Goal: Information Seeking & Learning: Get advice/opinions

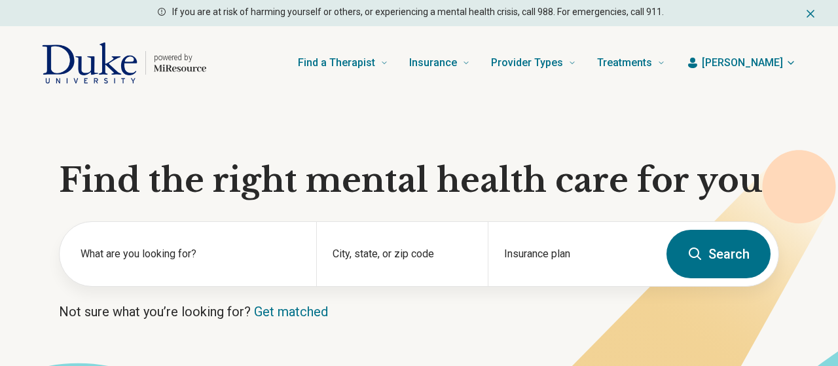
click at [790, 62] on icon "button" at bounding box center [791, 63] width 10 height 10
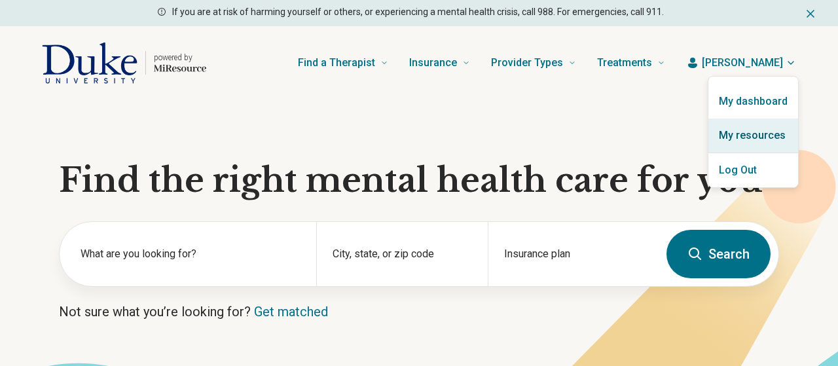
click at [749, 137] on link "My resources" at bounding box center [753, 136] width 90 height 34
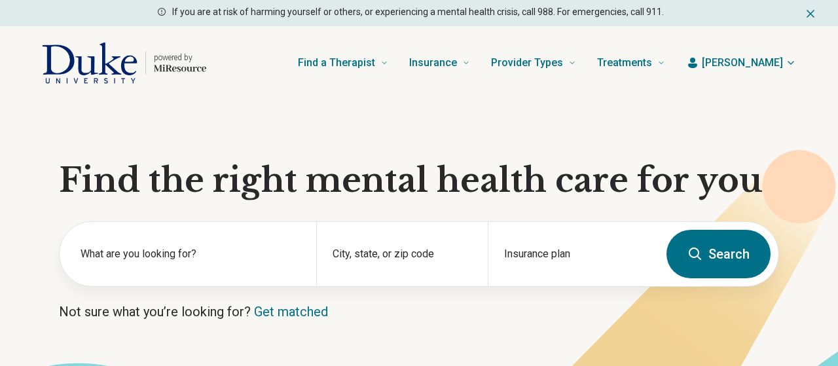
click at [39, 231] on section "Find the right mental health care for you What are you looking for? City, state…" at bounding box center [419, 267] width 838 height 334
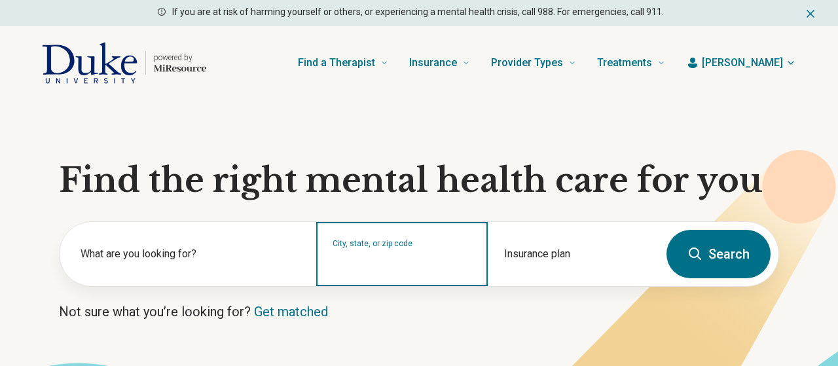
click at [413, 263] on input "City, state, or zip code" at bounding box center [402, 263] width 139 height 16
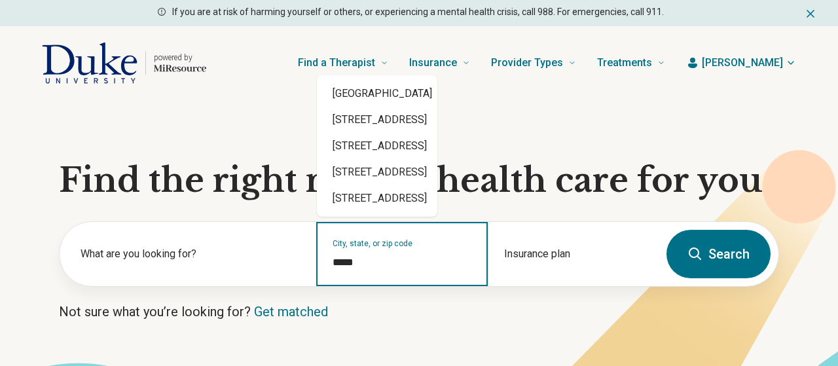
click at [437, 100] on div "Durham, NC 27705" at bounding box center [377, 94] width 120 height 26
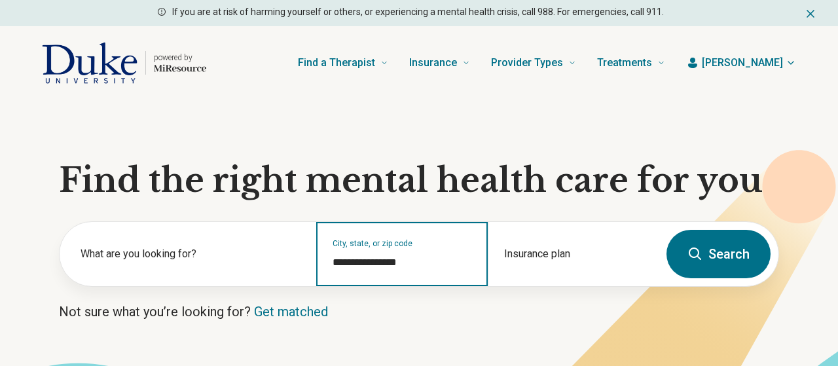
type input "**********"
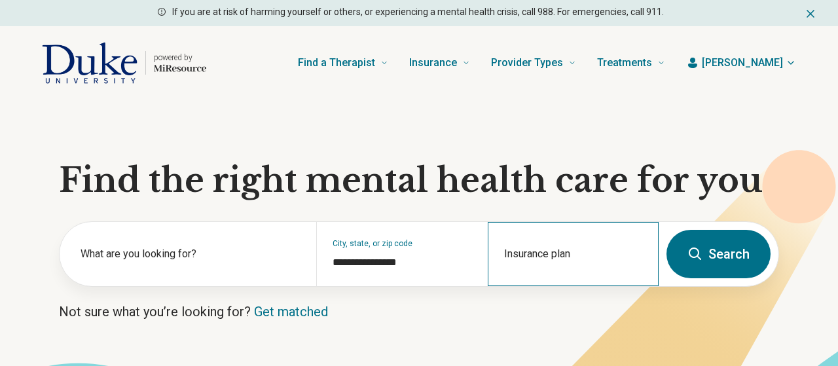
click at [562, 253] on div "Insurance plan" at bounding box center [573, 254] width 171 height 64
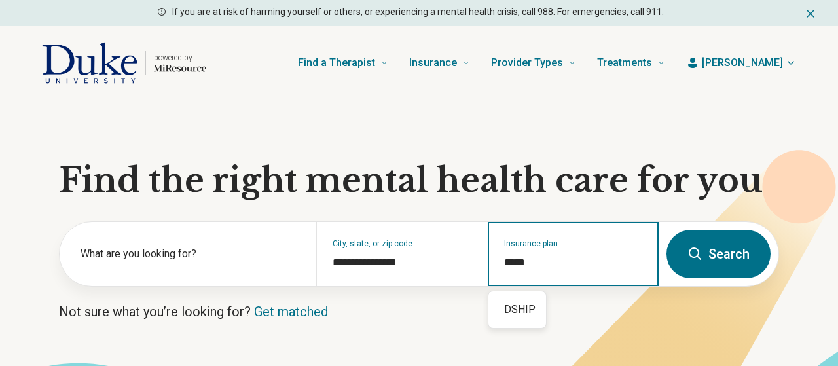
click at [523, 312] on div "DSHIP" at bounding box center [517, 310] width 58 height 26
type input "*****"
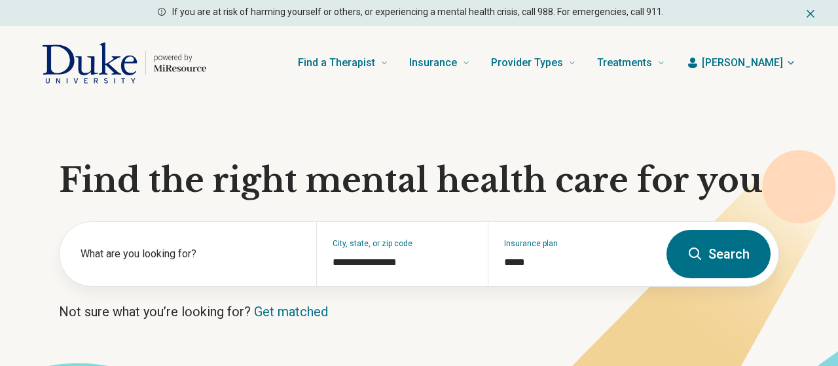
click at [741, 254] on button "Search" at bounding box center [719, 254] width 104 height 48
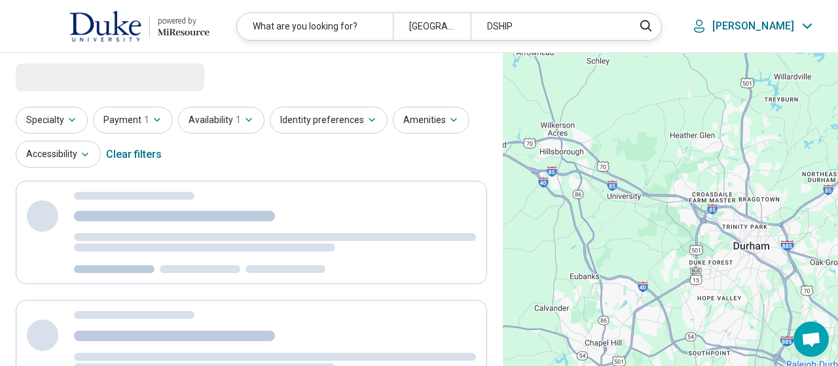
select select "***"
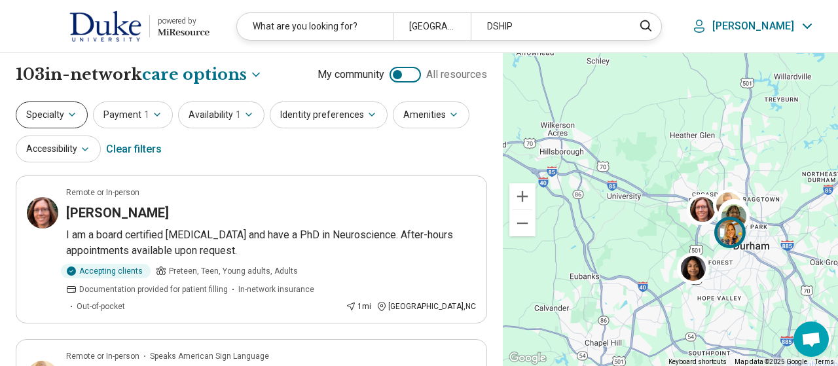
click at [64, 114] on button "Specialty" at bounding box center [52, 114] width 72 height 27
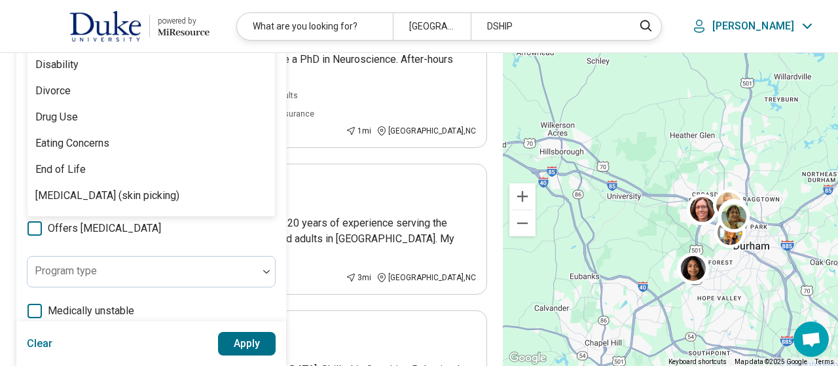
scroll to position [811, 0]
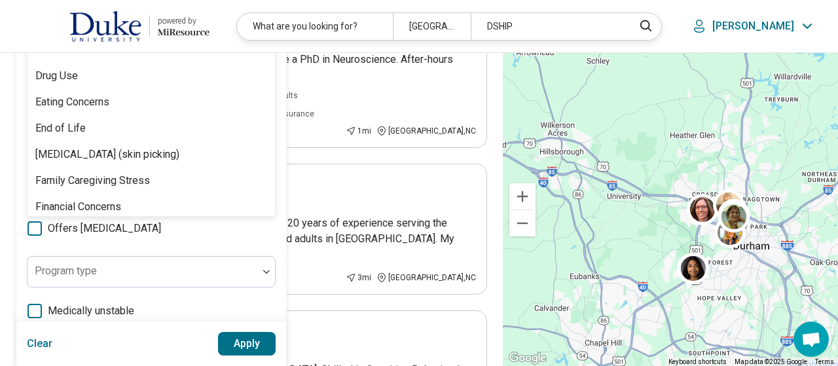
click at [123, 105] on div "Eating Concerns" at bounding box center [152, 102] width 248 height 26
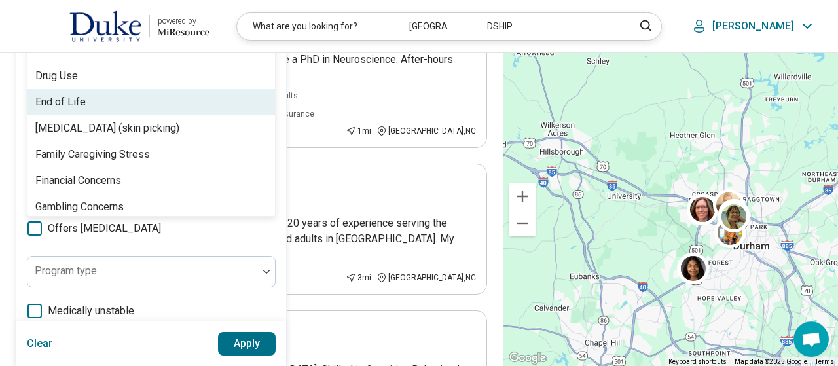
click at [250, 341] on button "Apply" at bounding box center [247, 344] width 58 height 24
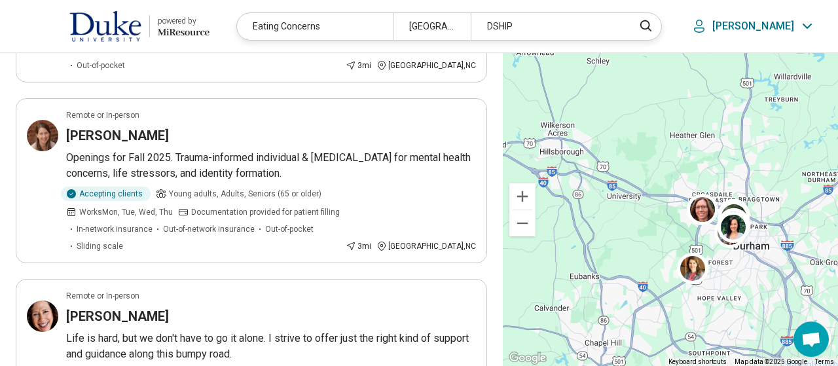
scroll to position [604, 0]
click at [272, 149] on p "Openings for Fall 2025. Trauma-informed individual & group therapy for mental h…" at bounding box center [271, 164] width 410 height 31
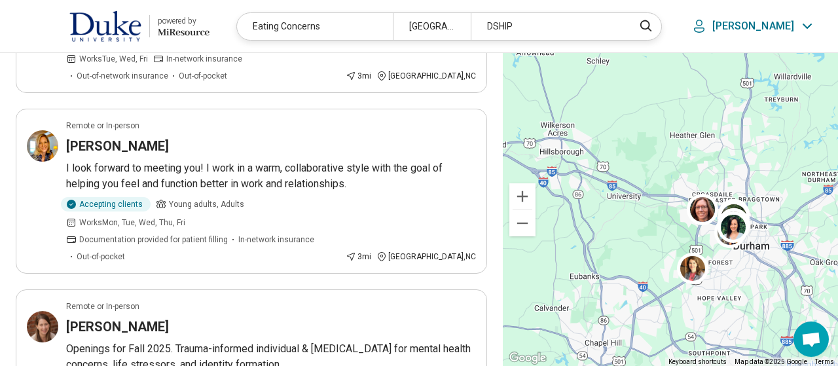
scroll to position [414, 0]
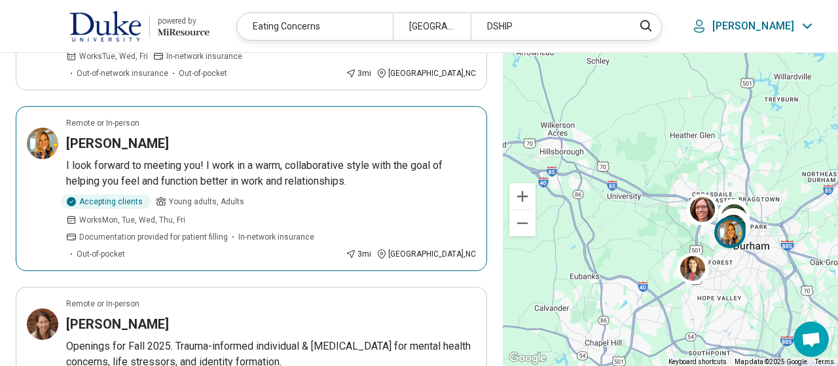
click at [160, 158] on p "I look forward to meeting you! I work in a warm, collaborative style with the g…" at bounding box center [271, 173] width 410 height 31
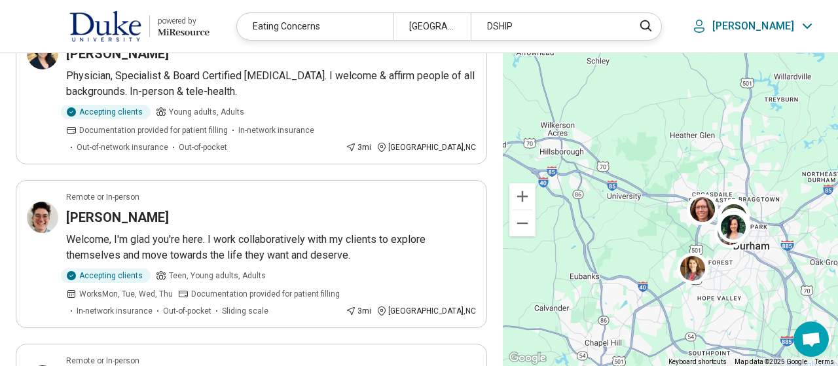
scroll to position [1398, 0]
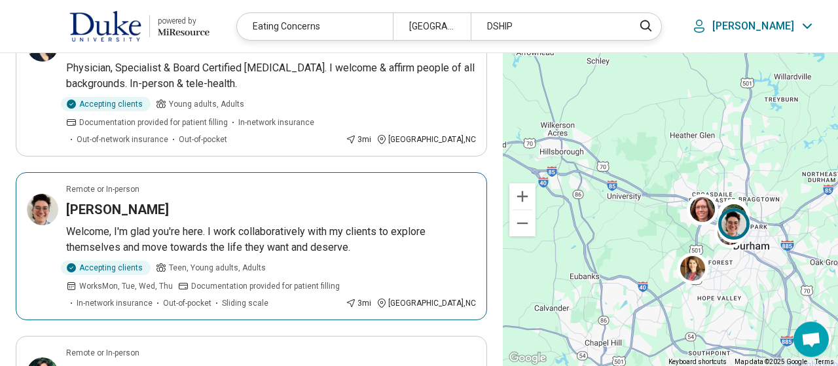
click at [149, 224] on p "Welcome, I'm glad you're here. I work collaboratively with my clients to explor…" at bounding box center [271, 239] width 410 height 31
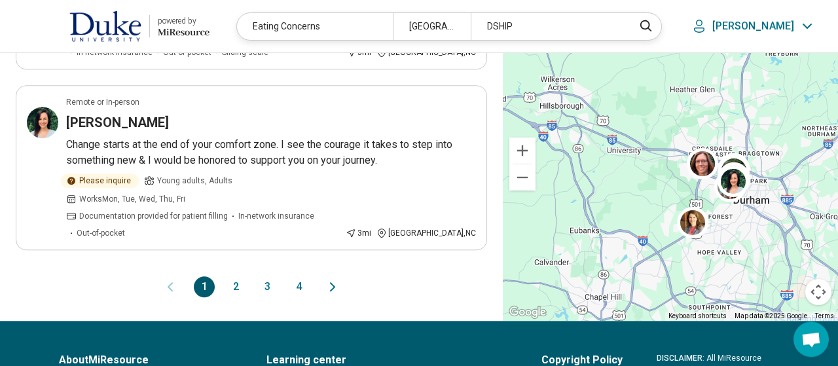
click at [235, 276] on button "2" at bounding box center [235, 286] width 21 height 21
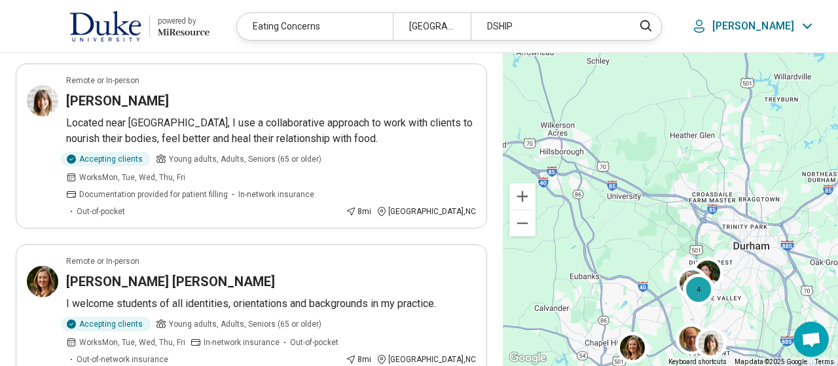
scroll to position [1477, 0]
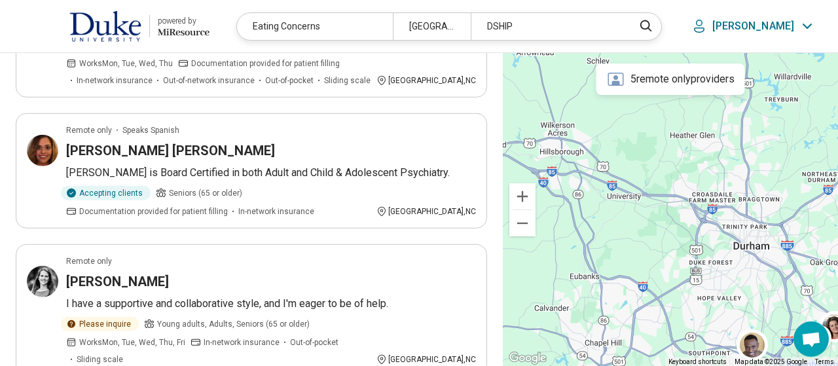
scroll to position [1397, 0]
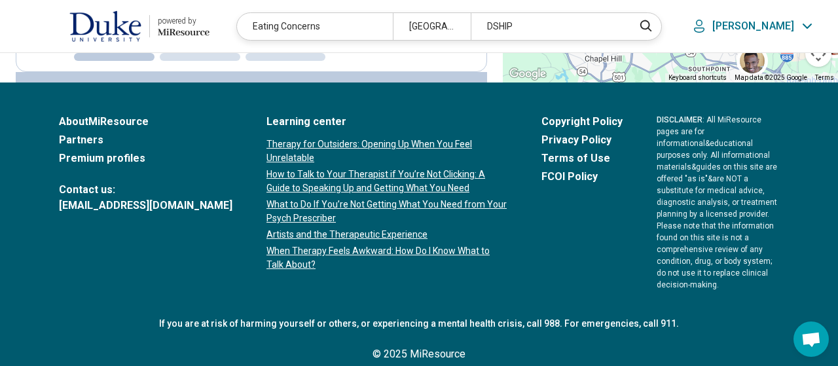
scroll to position [0, 0]
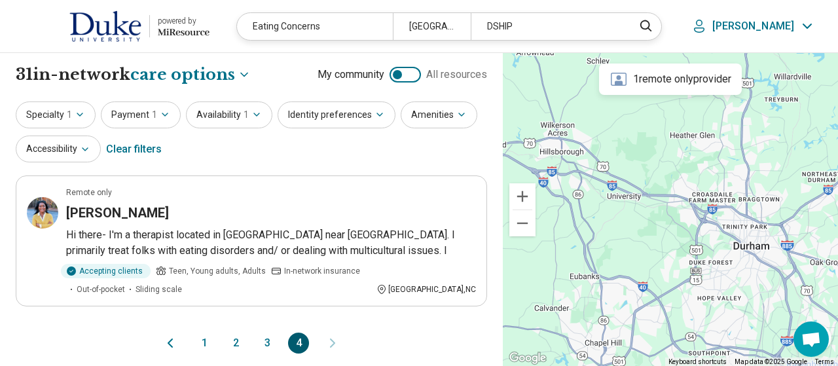
click at [267, 338] on button "3" at bounding box center [267, 343] width 21 height 21
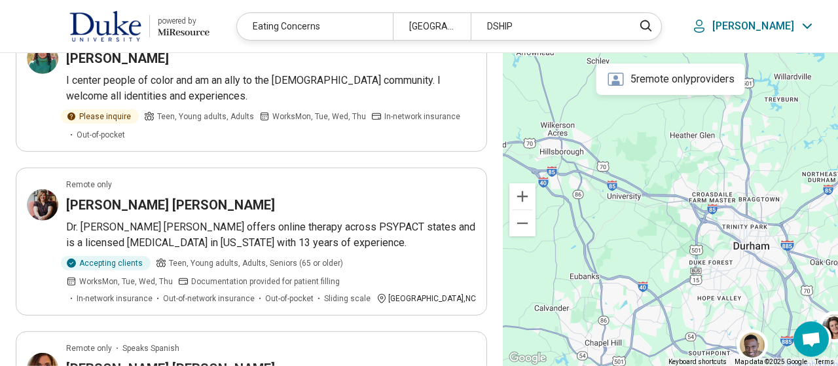
scroll to position [1172, 0]
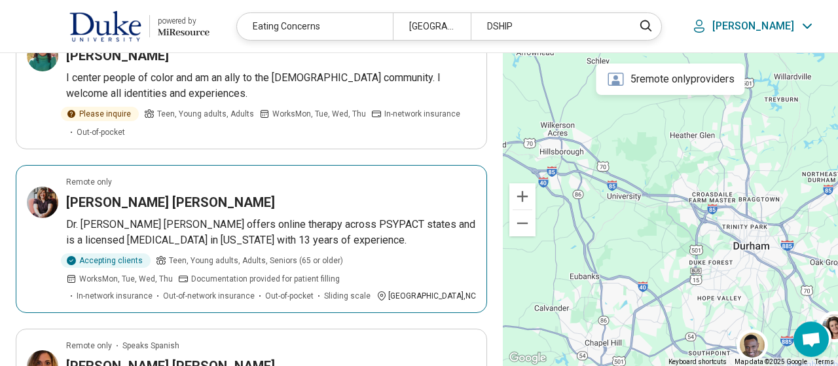
click at [318, 217] on p "Dr. Heather Patterson Meyer offers online therapy across PSYPACT states and is …" at bounding box center [271, 232] width 410 height 31
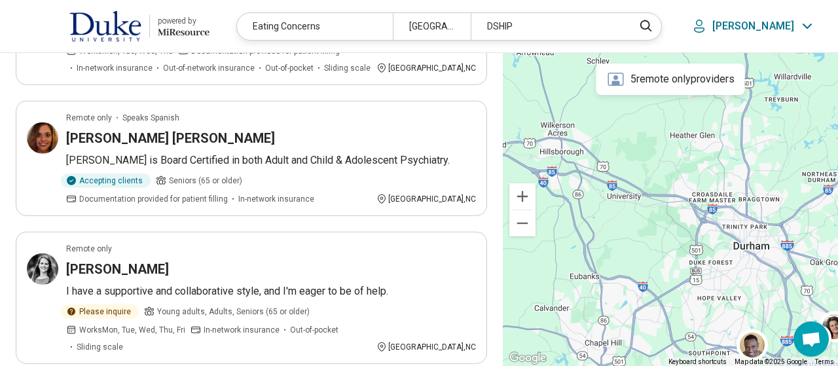
scroll to position [1361, 0]
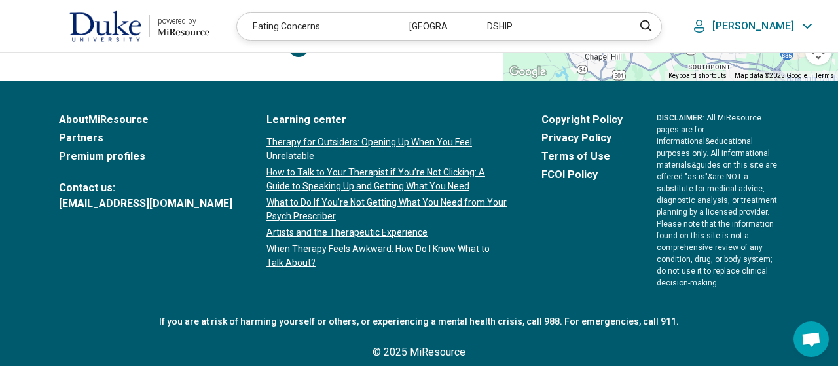
scroll to position [0, 0]
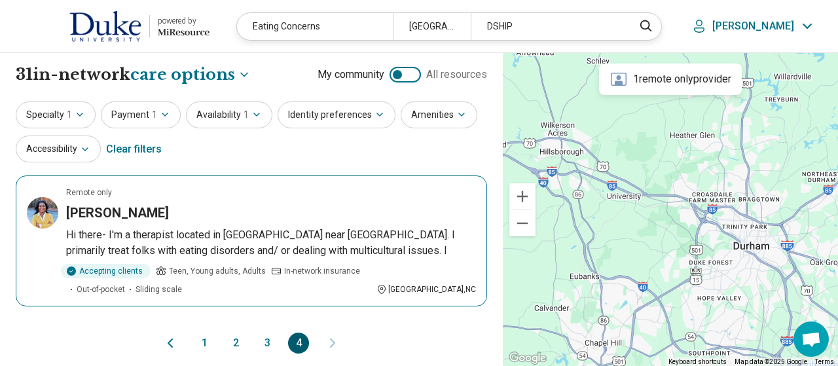
click at [217, 238] on p "Hi there- I'm a therapist located in Durham near Southpoint. I primarily treat …" at bounding box center [271, 242] width 410 height 31
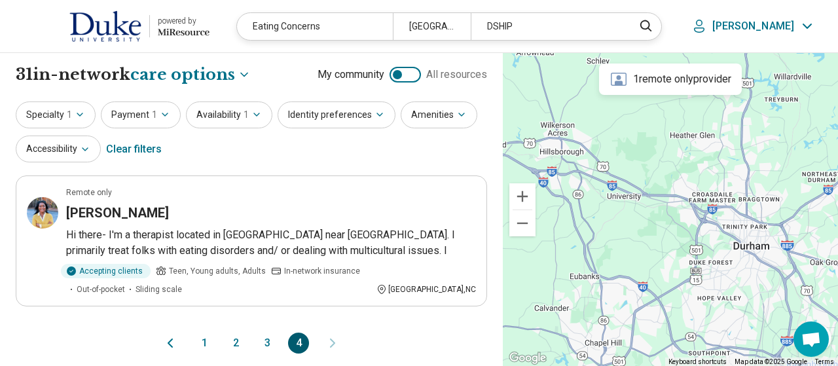
click at [236, 346] on button "2" at bounding box center [235, 343] width 21 height 21
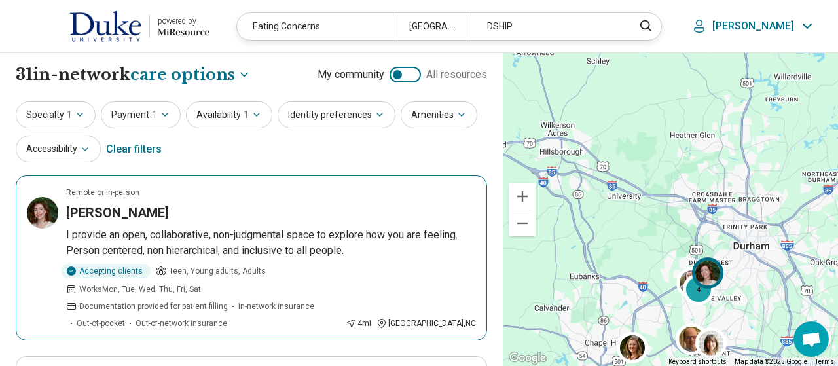
click at [301, 235] on p "I provide an open, collaborative, non-judgmental space to explore how you are f…" at bounding box center [271, 242] width 410 height 31
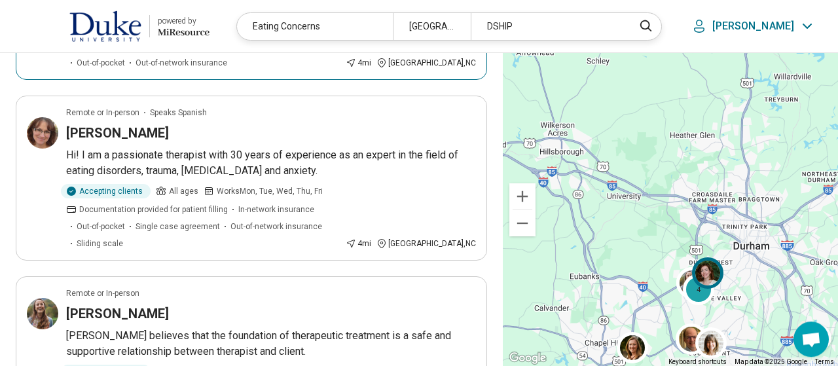
scroll to position [267, 0]
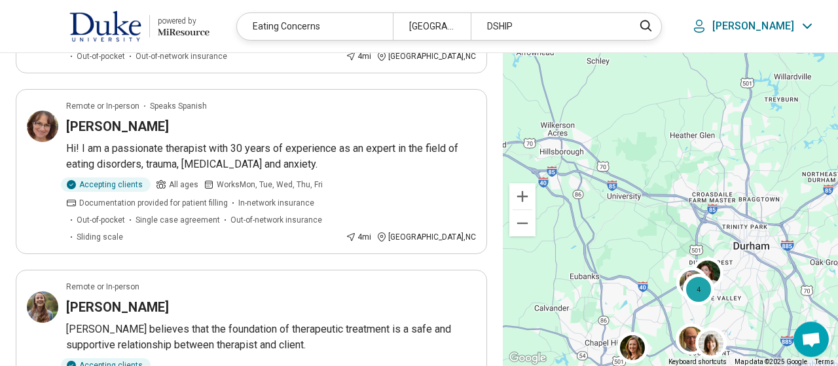
click at [312, 141] on p "Hi! I am a passionate therapist with 30 years of experience as an expert in the…" at bounding box center [271, 156] width 410 height 31
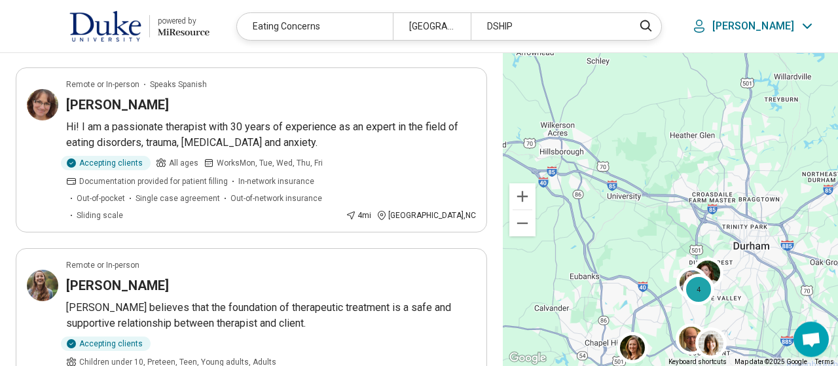
scroll to position [330, 0]
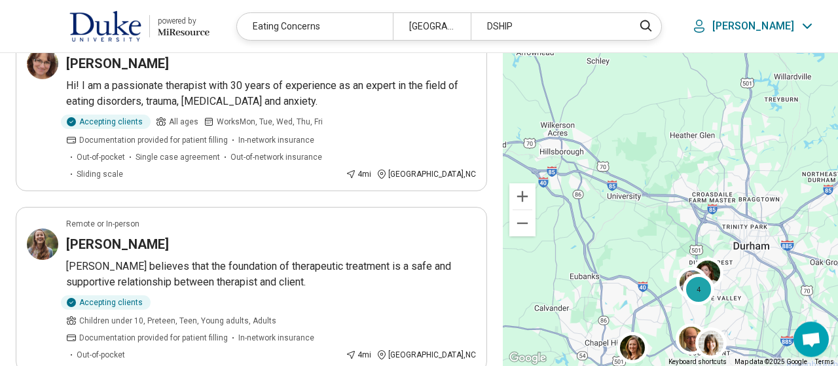
click at [289, 259] on p "Christine believes that the foundation of therapeutic treatment is a safe and s…" at bounding box center [271, 274] width 410 height 31
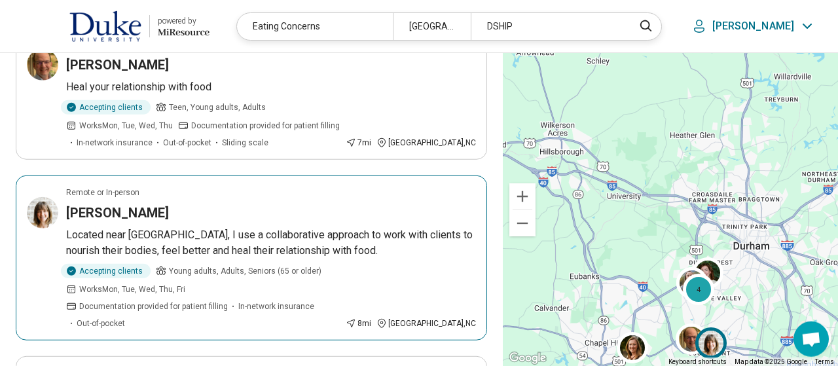
scroll to position [1361, 0]
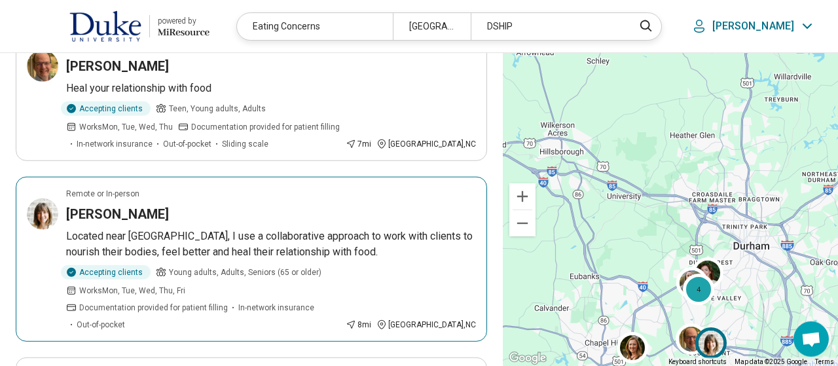
click at [274, 229] on p "Located near [GEOGRAPHIC_DATA], I use a collaborative approach to work with cli…" at bounding box center [271, 244] width 410 height 31
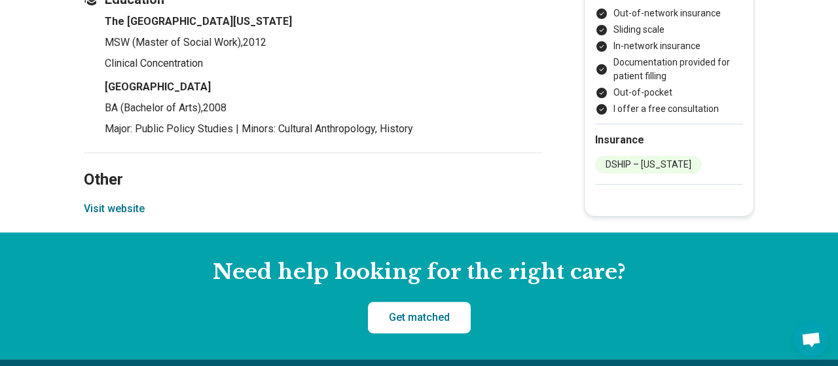
scroll to position [1824, 0]
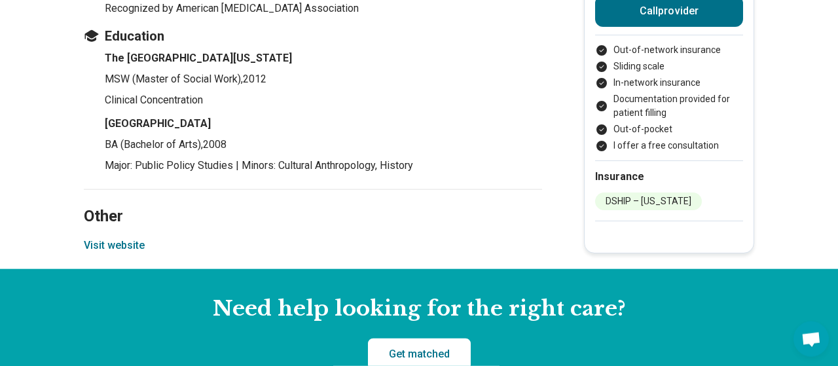
click at [128, 249] on button "Visit website" at bounding box center [114, 246] width 61 height 16
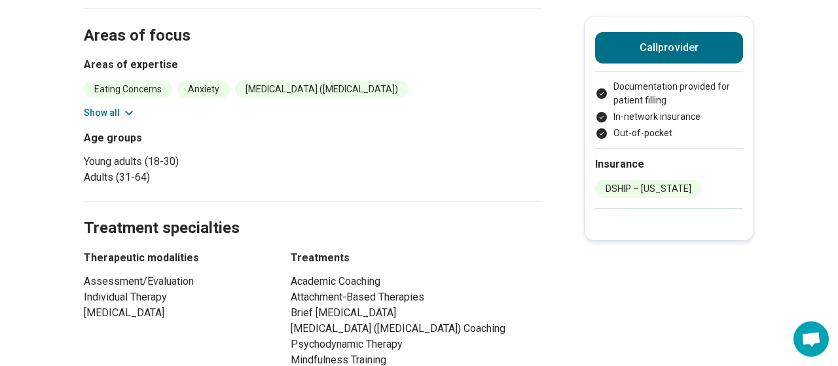
scroll to position [513, 0]
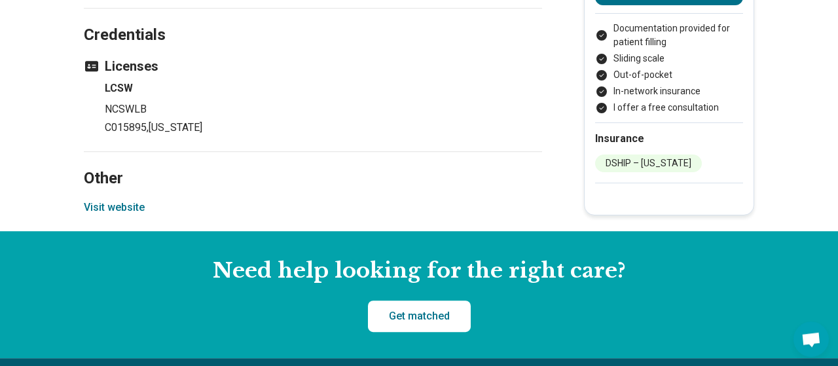
scroll to position [1389, 0]
click at [125, 200] on button "Visit website" at bounding box center [114, 208] width 61 height 16
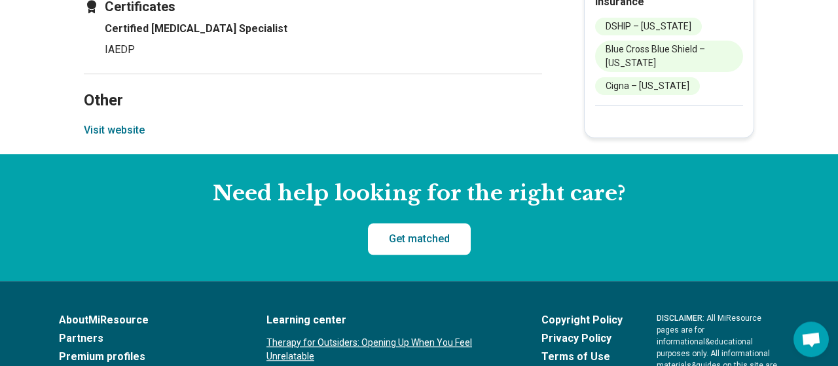
scroll to position [985, 0]
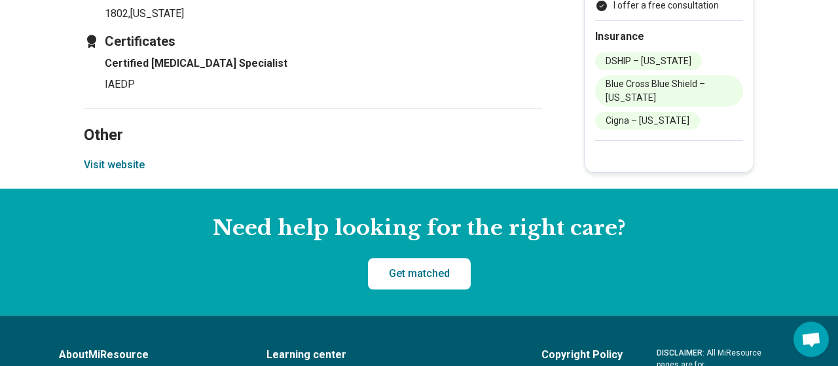
click at [115, 157] on button "Visit website" at bounding box center [114, 165] width 61 height 16
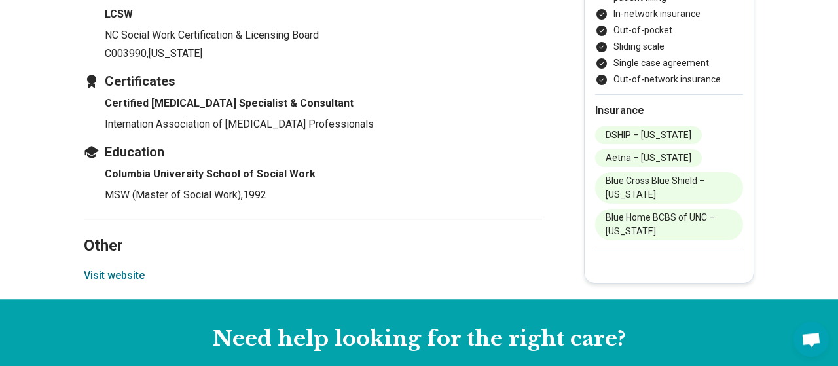
scroll to position [1669, 0]
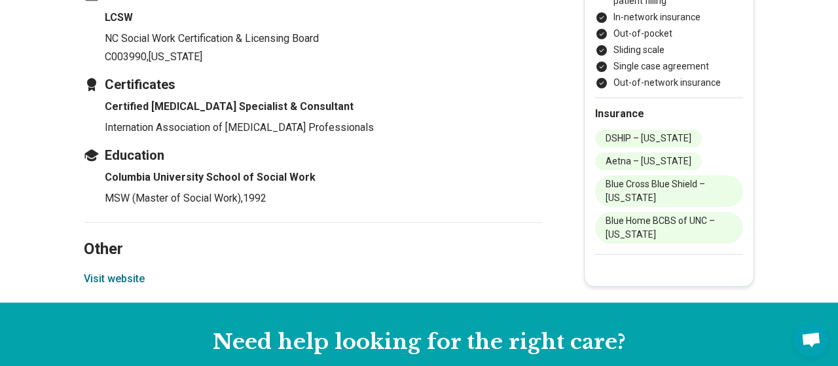
click at [129, 276] on button "Visit website" at bounding box center [114, 279] width 61 height 16
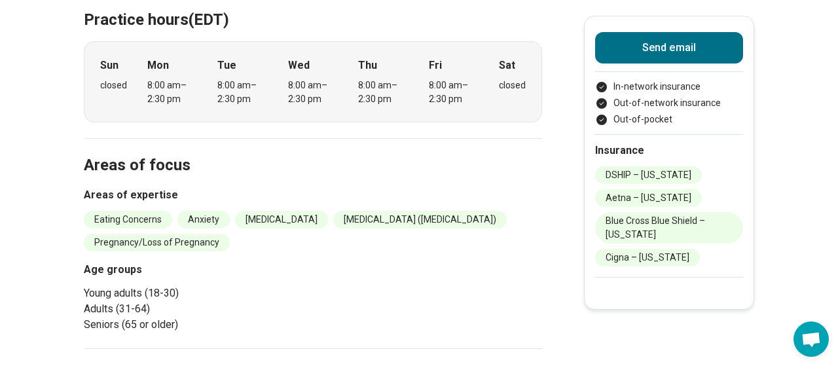
scroll to position [453, 0]
